Goal: Communication & Community: Answer question/provide support

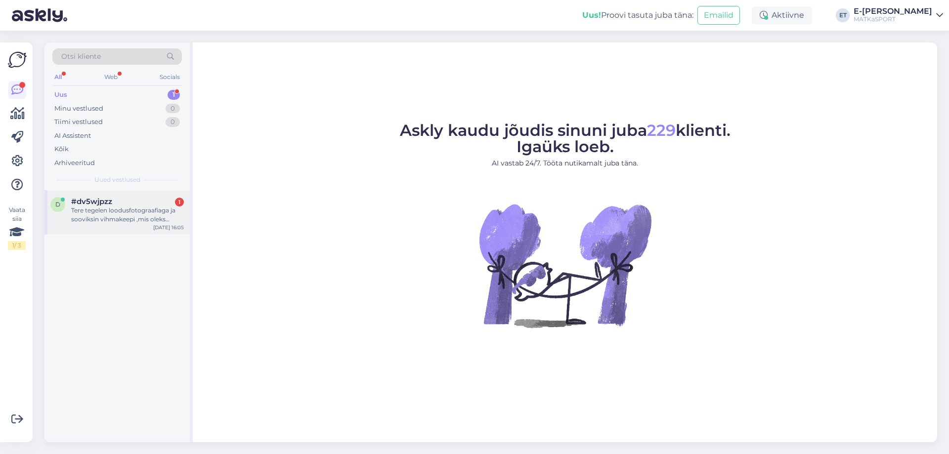
click at [130, 219] on div "Tere tegelen loodusfotograafiaga ja sooviksin vihmakeepi ,mis oleks kvaliteetne…" at bounding box center [127, 215] width 113 height 18
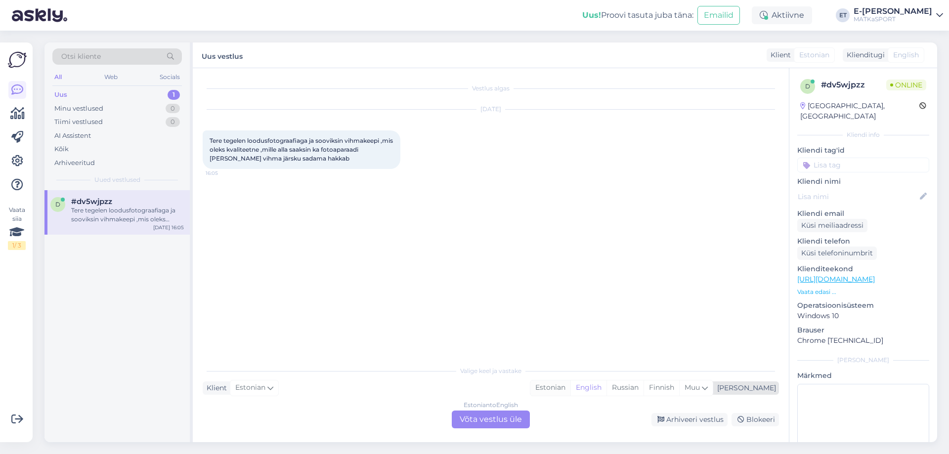
click at [570, 391] on div "Estonian" at bounding box center [550, 388] width 40 height 15
click at [510, 417] on div "Estonian to Estonian Võta vestlus üle" at bounding box center [491, 420] width 78 height 18
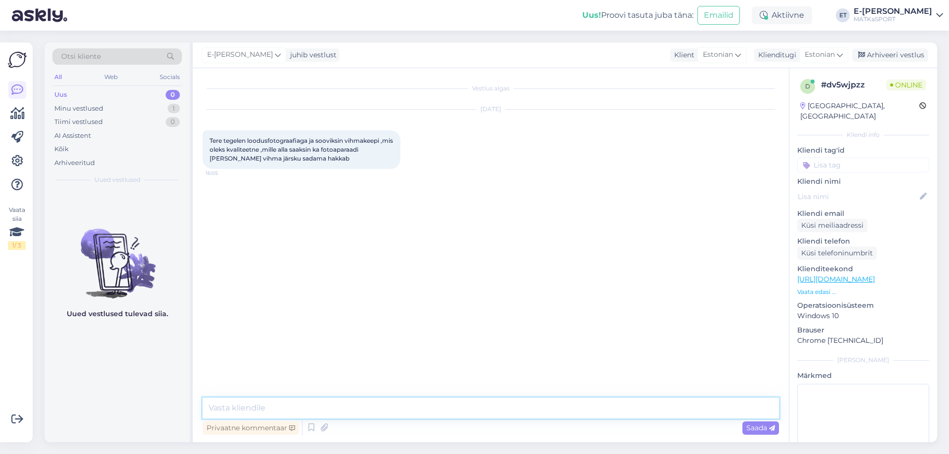
click at [300, 407] on textarea at bounding box center [491, 408] width 576 height 21
click at [308, 427] on icon at bounding box center [311, 428] width 12 height 15
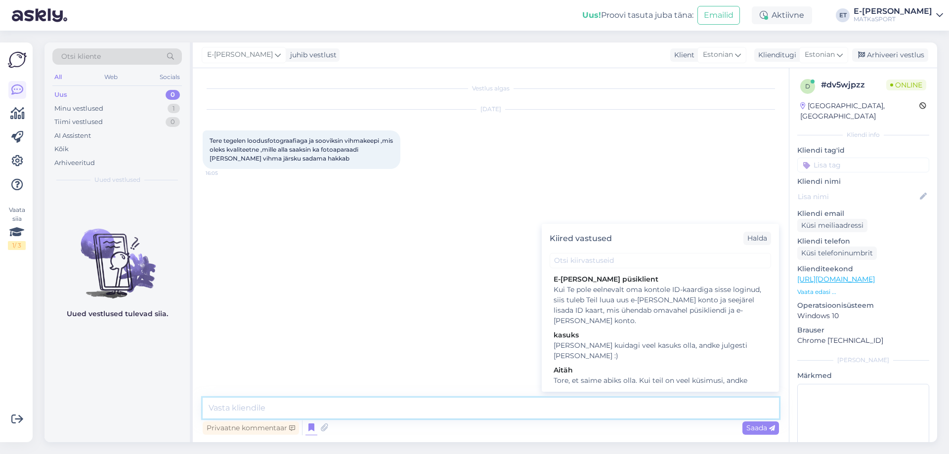
click at [332, 403] on textarea at bounding box center [491, 408] width 576 height 21
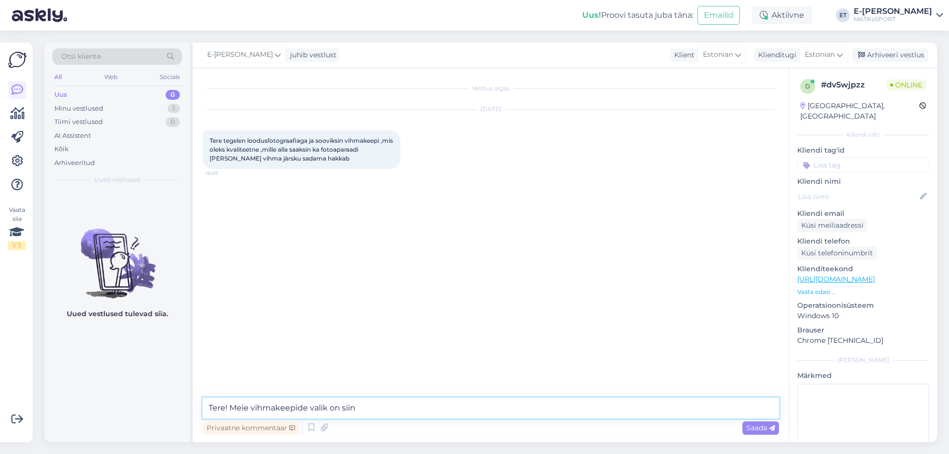
paste textarea "[URL][DOMAIN_NAME]"
click at [572, 405] on textarea "Tere! Meie vihmakeepide valik on siin [URL][DOMAIN_NAME]. Ferrino hiker on hea …" at bounding box center [491, 408] width 576 height 21
click at [687, 406] on textarea "Tere! Meie vihmakeepide valik on siin [URL][DOMAIN_NAME]. Ferrino hiker ja trek…" at bounding box center [491, 408] width 576 height 21
click at [749, 408] on textarea "Tere! Meie vihmakeepide valik on siin [URL][DOMAIN_NAME]. Ferrino hiker ja trek…" at bounding box center [491, 408] width 576 height 21
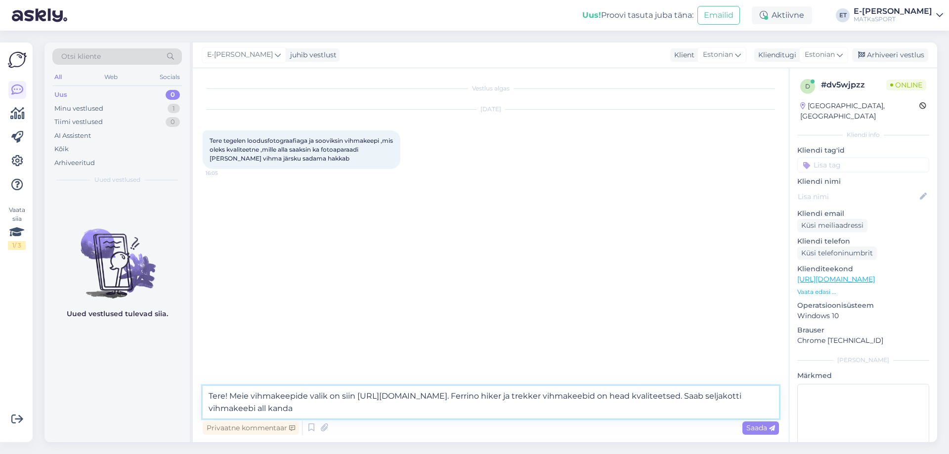
click at [349, 412] on textarea "Tere! Meie vihmakeepide valik on siin [URL][DOMAIN_NAME]. Ferrino hiker ja trek…" at bounding box center [491, 402] width 576 height 33
type textarea "Tere! Meie vihmakeepide valik on siin [URL][DOMAIN_NAME]. Ferrino hiker ja trek…"
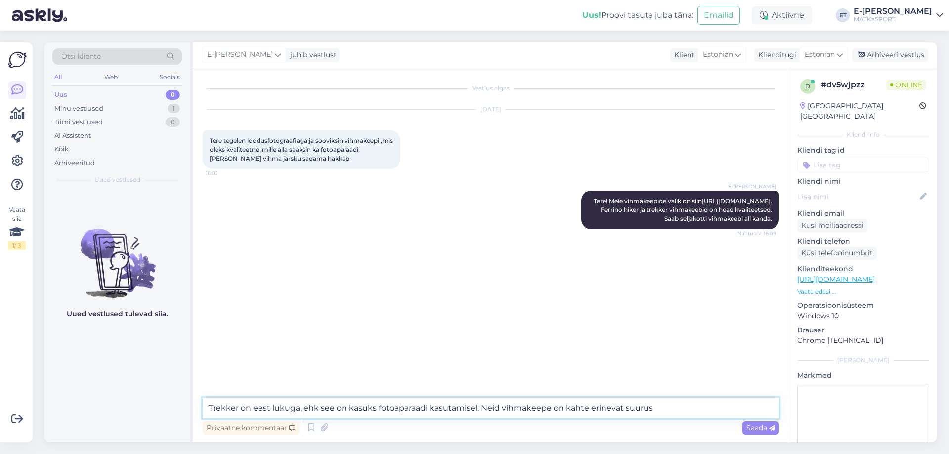
type textarea "Trekker on eest lukuga, ehk see on kasuks fotoaparaadi kasutamisel. Neid vihmak…"
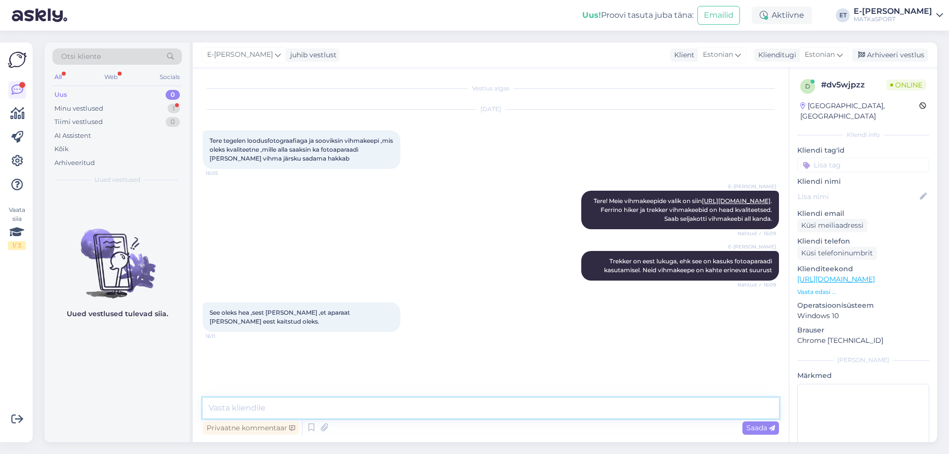
click at [231, 411] on textarea at bounding box center [491, 408] width 576 height 21
click at [353, 408] on textarea at bounding box center [491, 408] width 576 height 21
click at [93, 102] on div "Minu vestlused 1" at bounding box center [117, 109] width 130 height 14
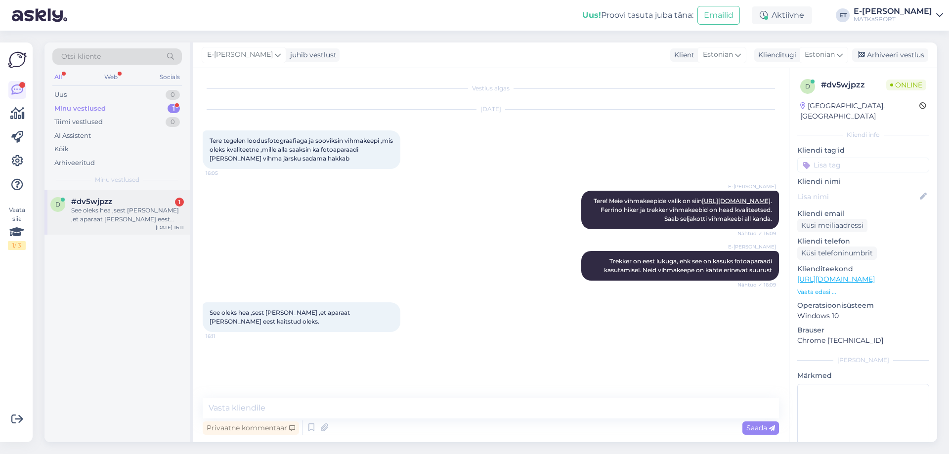
click at [110, 206] on span "#dv5wjpzz" at bounding box center [91, 201] width 41 height 9
click at [310, 425] on icon at bounding box center [311, 428] width 12 height 15
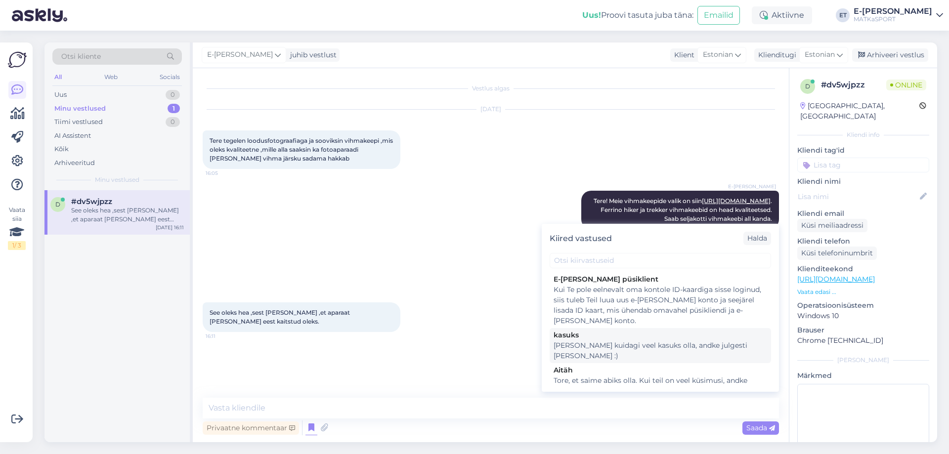
click at [609, 346] on div "[PERSON_NAME] kuidagi veel kasuks olla, andke julgesti [PERSON_NAME] :)" at bounding box center [661, 351] width 214 height 21
type textarea "[PERSON_NAME] kuidagi veel kasuks olla, andke julgesti [PERSON_NAME] :)"
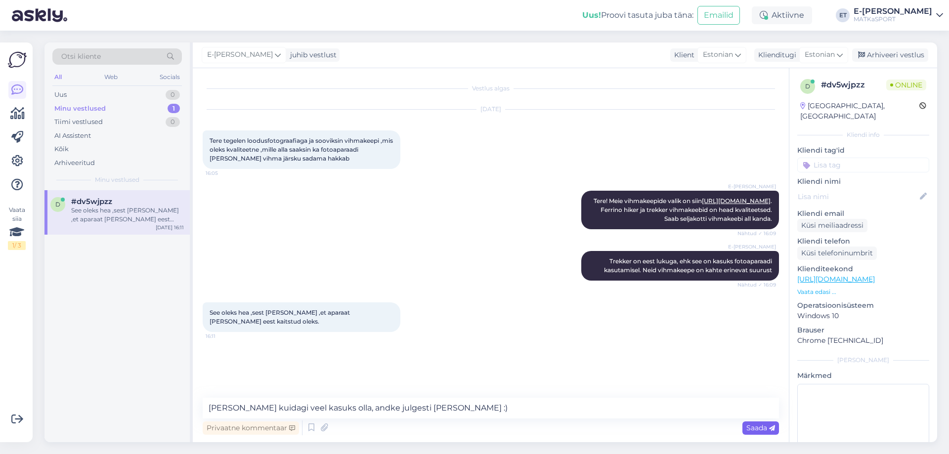
click at [763, 430] on span "Saada" at bounding box center [760, 428] width 29 height 9
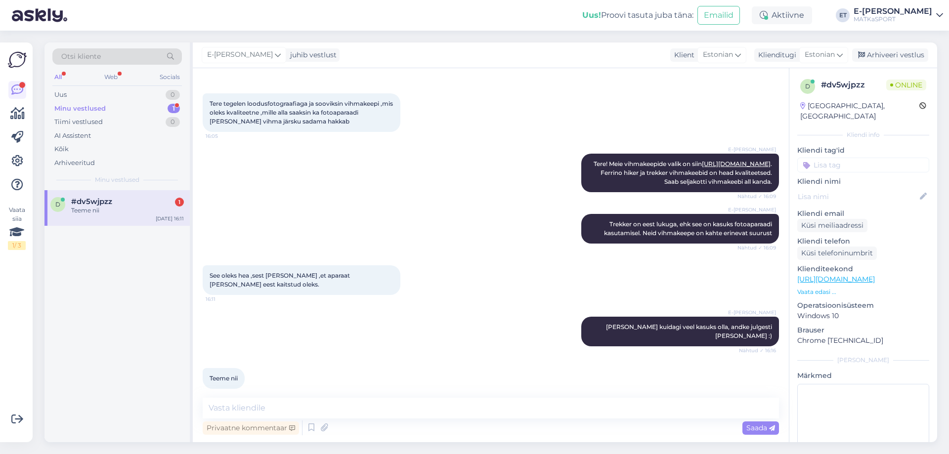
scroll to position [48, 0]
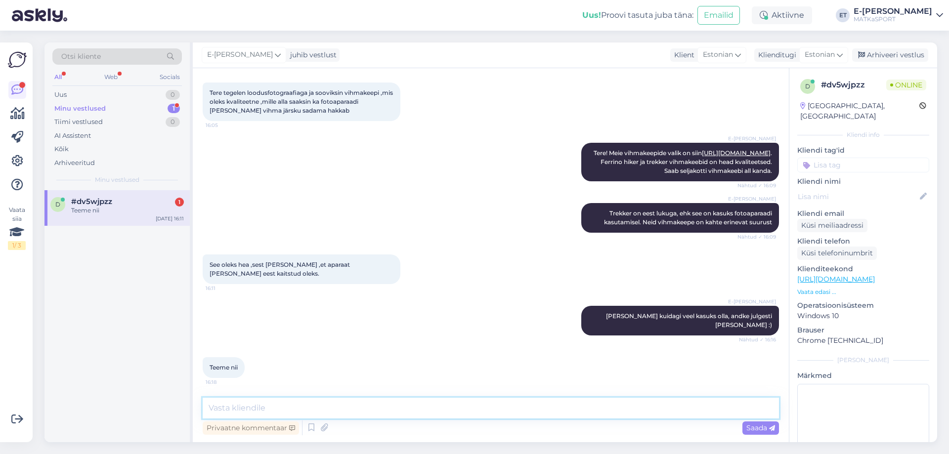
click at [310, 404] on textarea at bounding box center [491, 408] width 576 height 21
click at [119, 109] on div "Minu vestlused 1" at bounding box center [117, 109] width 130 height 14
click at [106, 204] on span "#dv5wjpzz" at bounding box center [91, 201] width 41 height 9
click at [123, 110] on div "Minu vestlused 1" at bounding box center [117, 109] width 130 height 14
click at [881, 53] on div "Arhiveeri vestlus" at bounding box center [890, 54] width 76 height 13
